Goal: Task Accomplishment & Management: Use online tool/utility

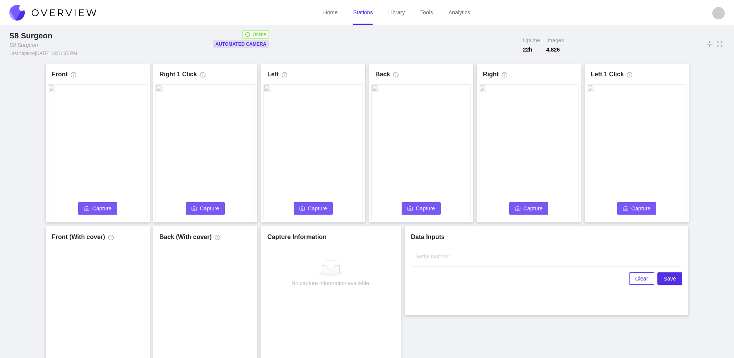
scroll to position [43, 0]
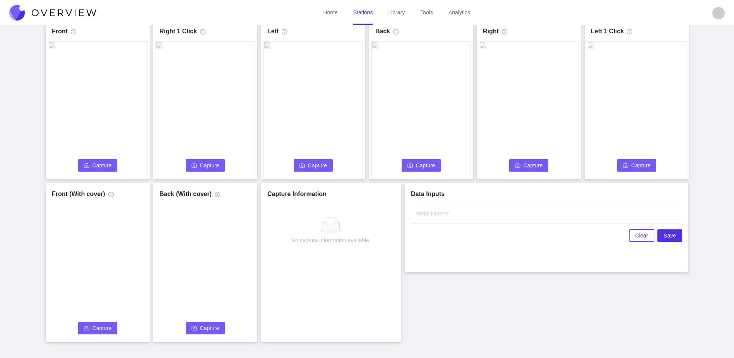
click at [110, 165] on span "Capture" at bounding box center [102, 165] width 19 height 9
click at [485, 216] on input "Serial Number" at bounding box center [546, 214] width 271 height 19
type input "25-5109"
click at [427, 302] on div "Front Capture in progress Connecting... Please wait for the camera to connect..…" at bounding box center [367, 181] width 715 height 321
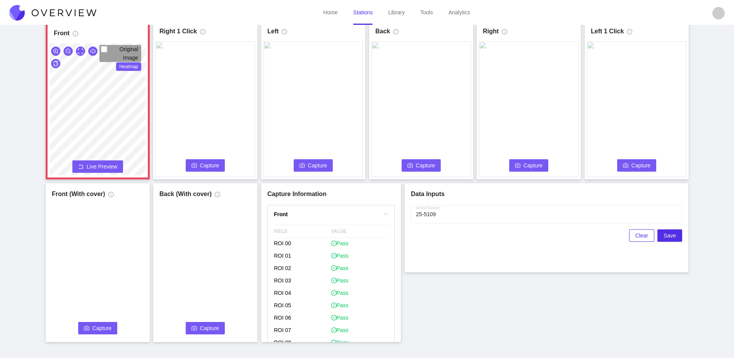
click at [201, 164] on span "Capture" at bounding box center [209, 165] width 19 height 9
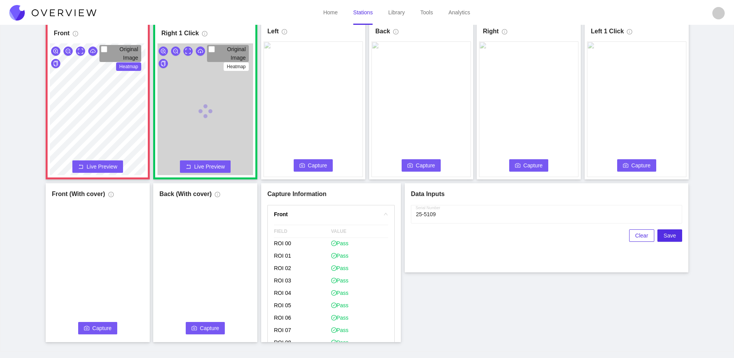
click at [312, 166] on span "Capture" at bounding box center [317, 165] width 19 height 9
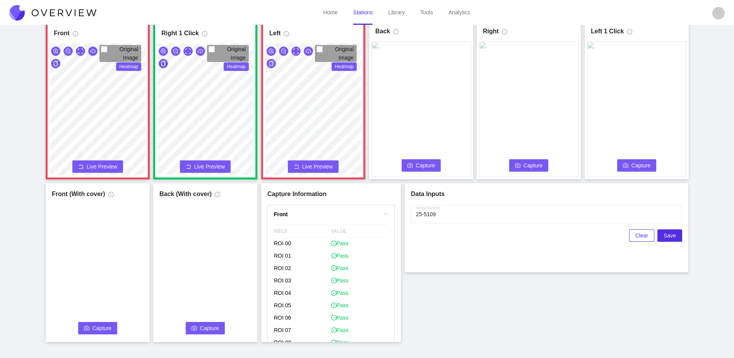
click at [407, 166] on button "Capture" at bounding box center [421, 165] width 39 height 12
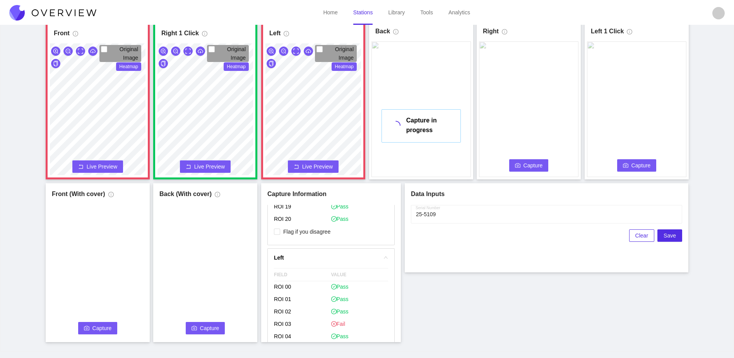
scroll to position [271, 0]
click at [300, 232] on span "Flag if you disagree" at bounding box center [306, 233] width 53 height 8
click at [280, 232] on input "Flag if you disagree" at bounding box center [277, 233] width 6 height 6
checkbox input "true"
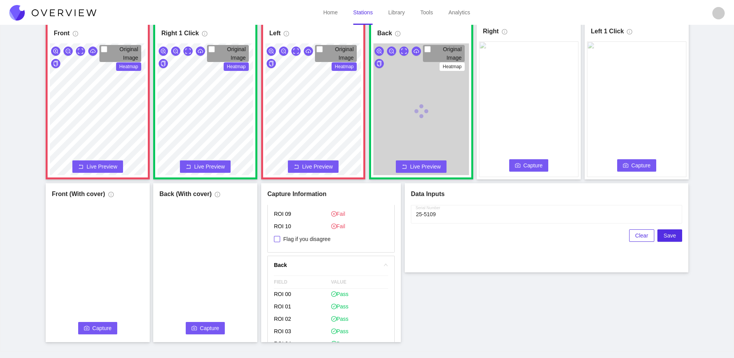
click at [318, 240] on span "Flag if you disagree" at bounding box center [306, 239] width 53 height 8
click at [280, 240] on input "Flag if you disagree" at bounding box center [277, 239] width 6 height 6
checkbox input "true"
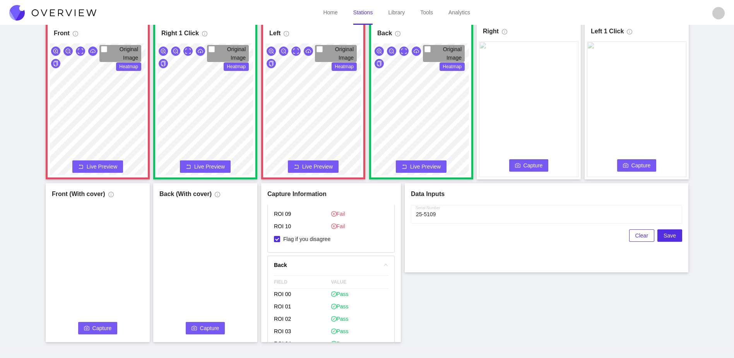
click at [526, 168] on span "Capture" at bounding box center [533, 165] width 19 height 9
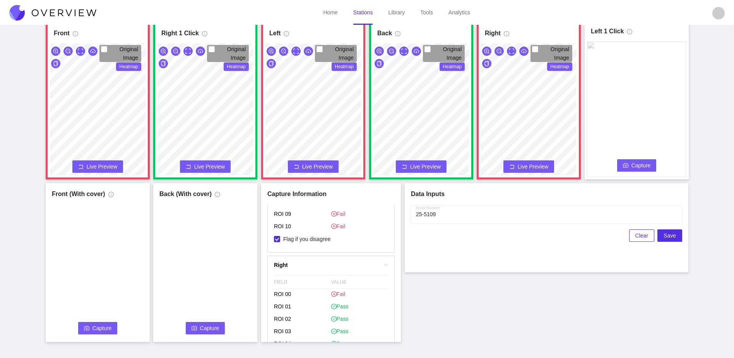
click at [637, 165] on span "Capture" at bounding box center [641, 165] width 19 height 9
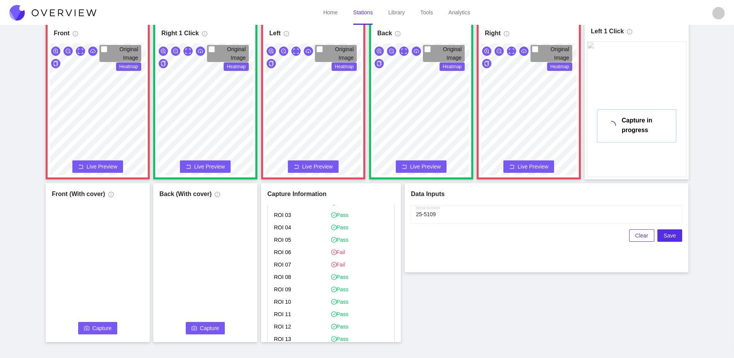
scroll to position [611, 0]
click at [301, 313] on span "Flag if you disagree" at bounding box center [306, 313] width 53 height 8
click at [280, 313] on input "Flag if you disagree" at bounding box center [277, 313] width 6 height 6
checkbox input "true"
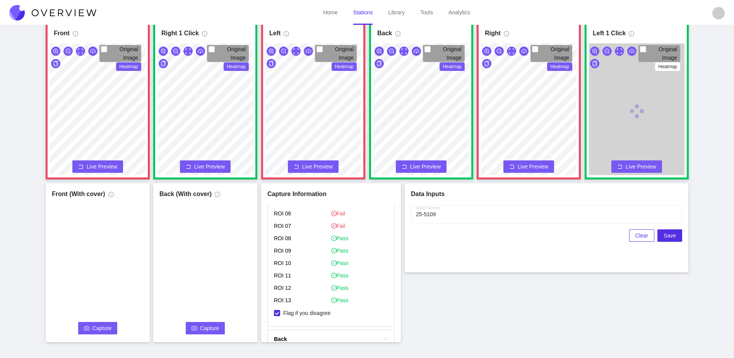
click at [485, 293] on div "Front Original Image Heatmap Capture Connecting... Please wait for the camera t…" at bounding box center [367, 181] width 715 height 321
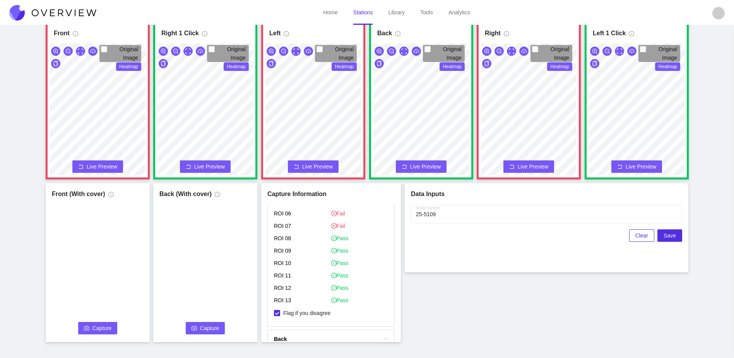
click at [100, 329] on span "Capture" at bounding box center [102, 328] width 19 height 9
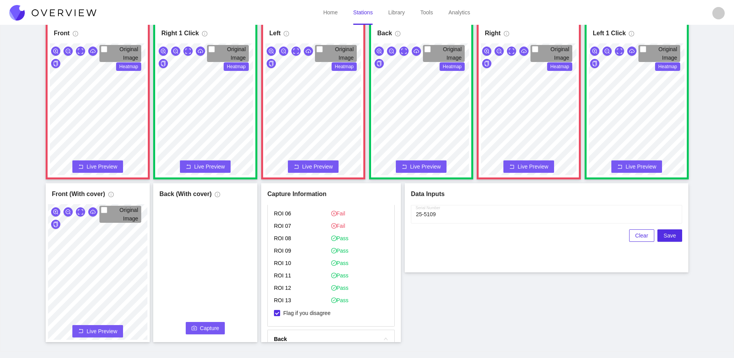
click at [217, 328] on span "Capture" at bounding box center [209, 328] width 19 height 9
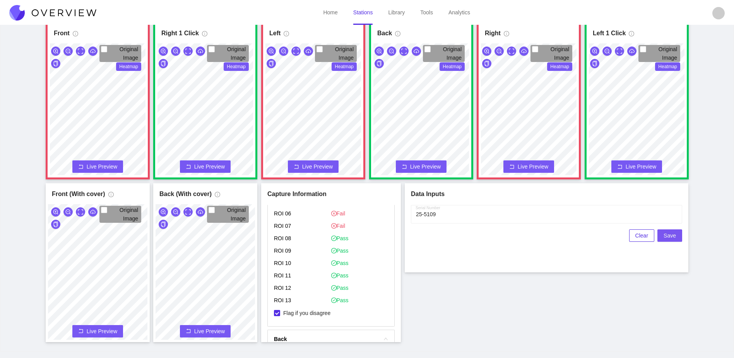
drag, startPoint x: 673, startPoint y: 238, endPoint x: 343, endPoint y: 357, distance: 351.0
click at [341, 315] on html "Home Stations Library Tools Analytics S8 Surgeon S8 Surgeon Last capture [DATE]…" at bounding box center [367, 136] width 734 height 358
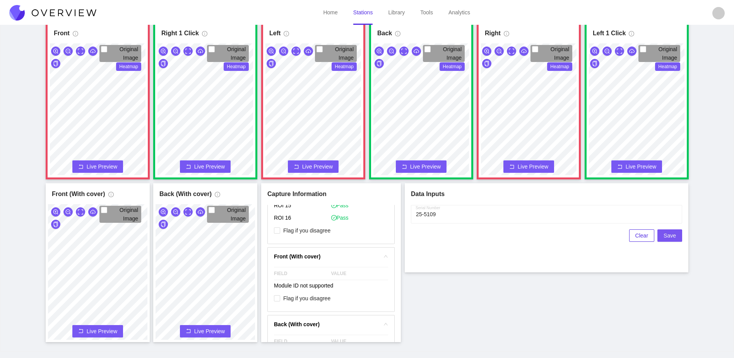
scroll to position [1076, 0]
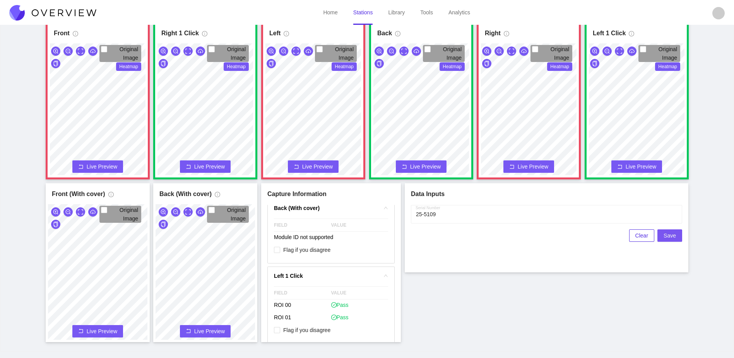
click at [671, 236] on span "Save" at bounding box center [670, 235] width 12 height 9
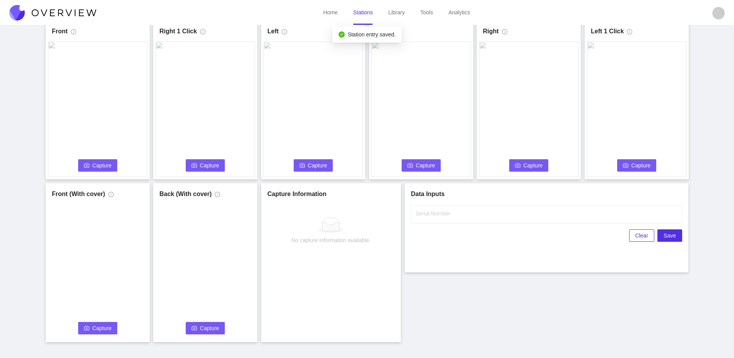
click at [105, 163] on span "Capture" at bounding box center [102, 165] width 19 height 9
click at [441, 214] on label "Serial Number" at bounding box center [433, 213] width 34 height 8
click at [441, 214] on input "Serial Number" at bounding box center [546, 214] width 271 height 19
type input "25-5110"
click at [434, 305] on div "Front Capture in progress Connecting... Please wait for the camera to connect..…" at bounding box center [367, 181] width 715 height 321
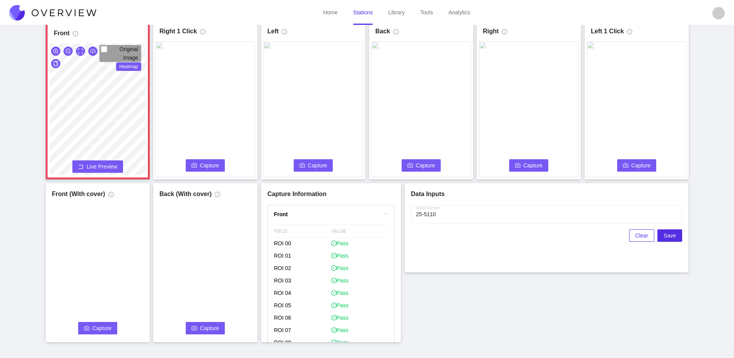
click at [205, 165] on span "Capture" at bounding box center [209, 165] width 19 height 9
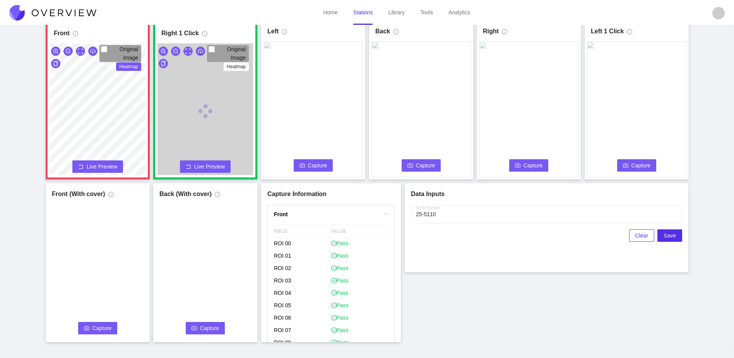
click at [303, 167] on icon "camera" at bounding box center [302, 165] width 5 height 5
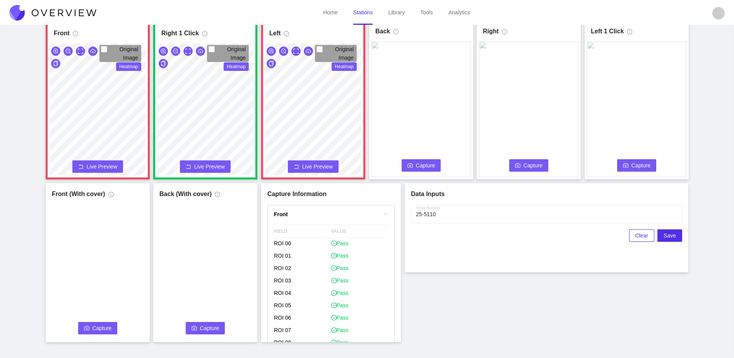
click at [427, 164] on span "Capture" at bounding box center [425, 165] width 19 height 9
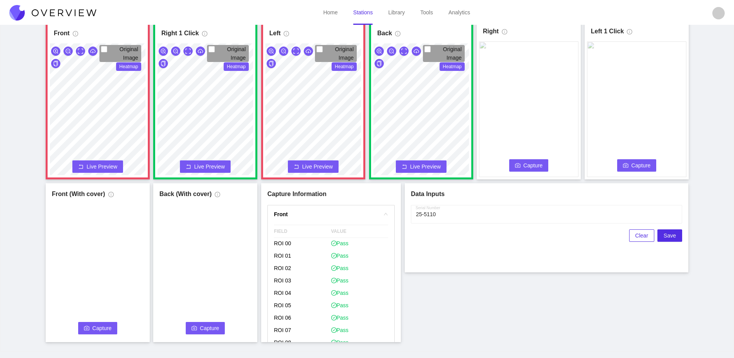
click at [535, 164] on span "Capture" at bounding box center [533, 165] width 19 height 9
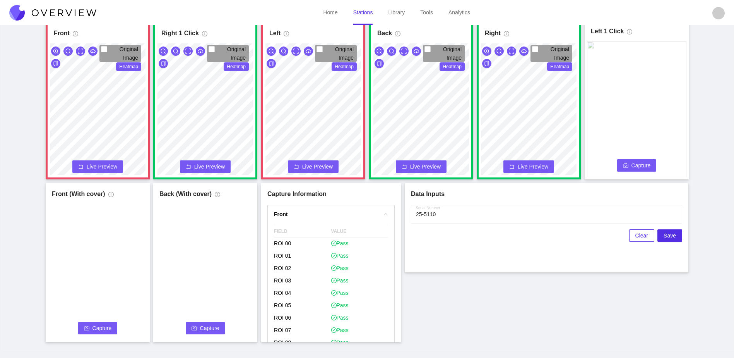
click at [636, 167] on span "Capture" at bounding box center [641, 165] width 19 height 9
click at [102, 26] on div "Front Original Image Heatmap Capture Connecting... Please wait for the camera t…" at bounding box center [98, 100] width 96 height 150
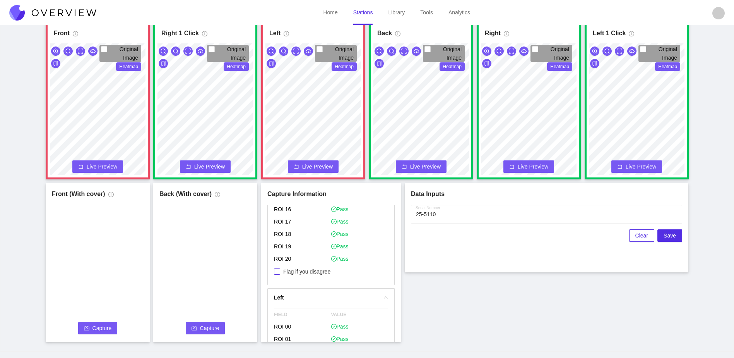
click at [304, 270] on span "Flag if you disagree" at bounding box center [306, 271] width 53 height 8
click at [280, 270] on input "Flag if you disagree" at bounding box center [277, 271] width 6 height 6
checkbox input "true"
click at [305, 268] on span "Flag if you disagree" at bounding box center [306, 270] width 53 height 8
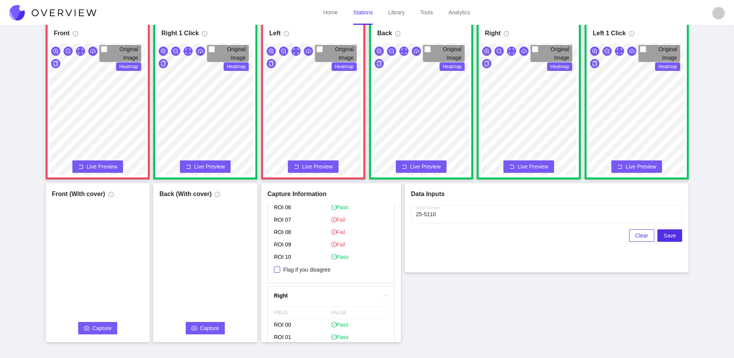
click at [280, 268] on input "Flag if you disagree" at bounding box center [277, 269] width 6 height 6
checkbox input "true"
click at [100, 325] on span "Capture" at bounding box center [102, 328] width 19 height 9
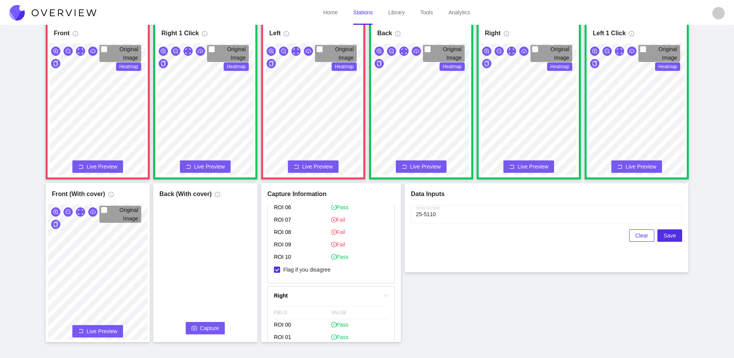
click at [202, 330] on span "Capture" at bounding box center [209, 328] width 19 height 9
